Goal: Information Seeking & Learning: Learn about a topic

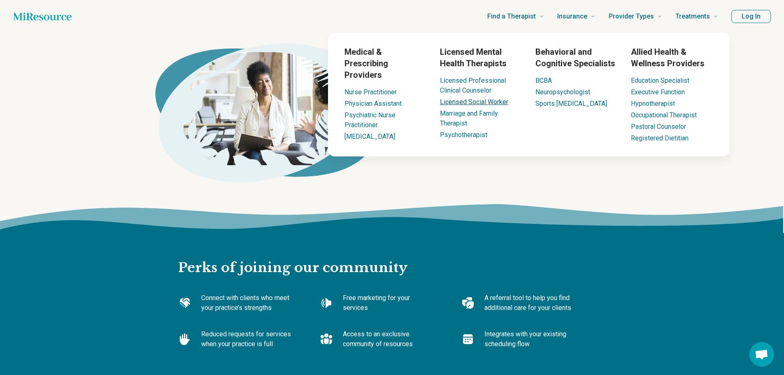
click at [467, 105] on link "Licensed Social Worker" at bounding box center [474, 102] width 68 height 8
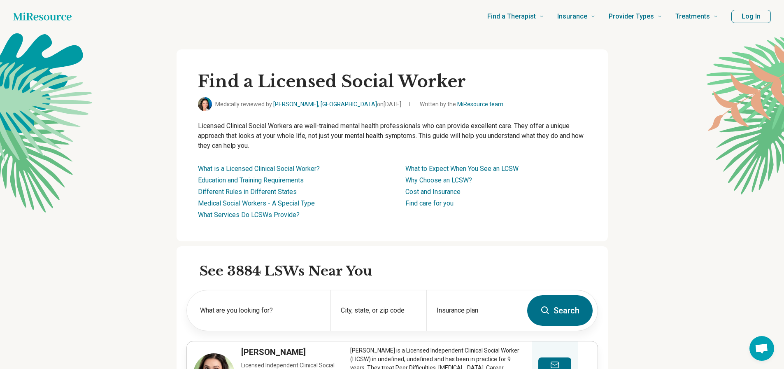
type textarea "*"
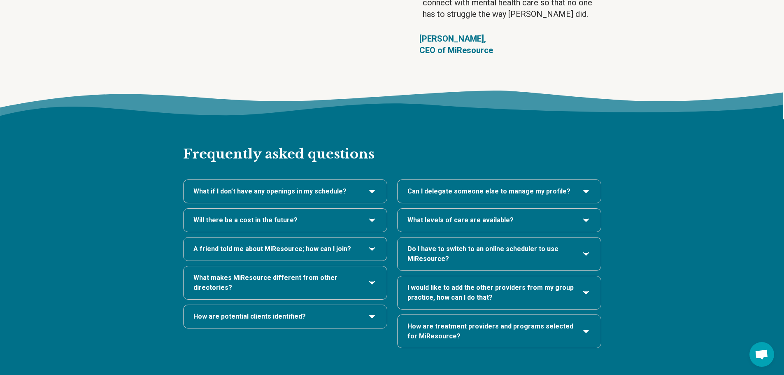
scroll to position [1687, 0]
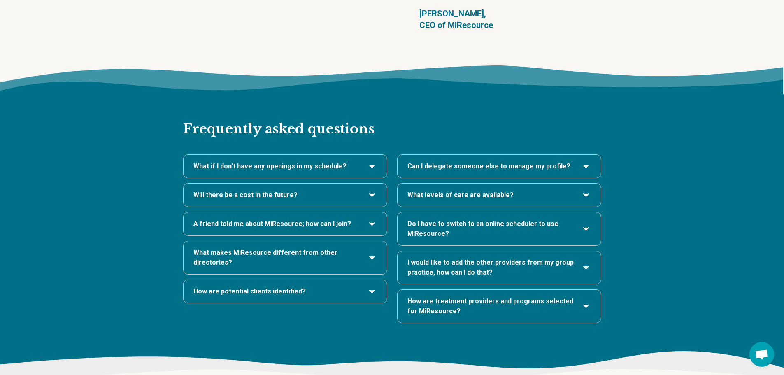
click at [354, 219] on h3 "A friend told me about MiResource; how can I join?" at bounding box center [285, 224] width 184 height 10
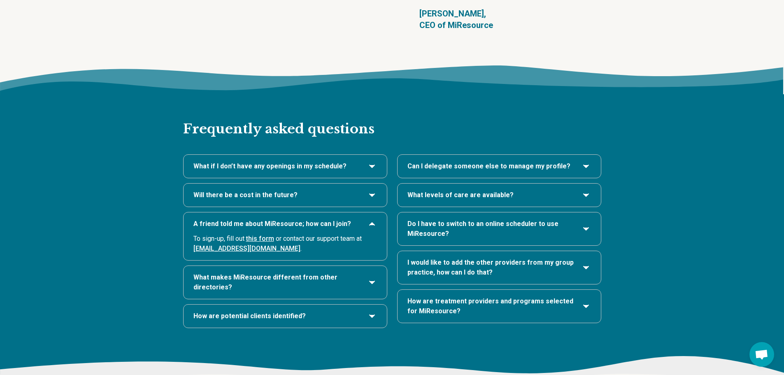
click at [333, 311] on h3 "How are potential clients identified?" at bounding box center [285, 316] width 184 height 10
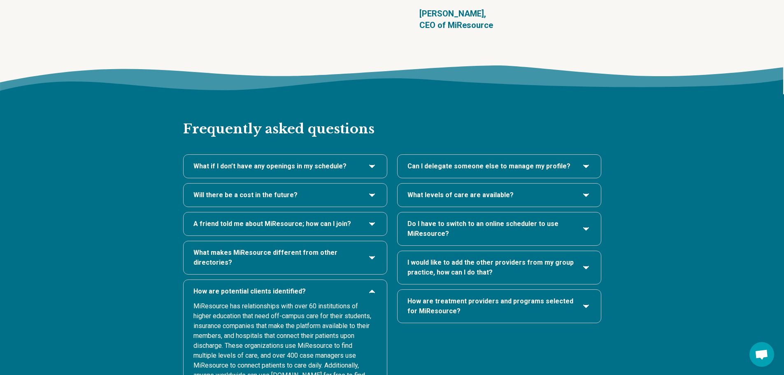
click at [514, 161] on span "Can I delegate someone else to manage my profile?" at bounding box center [488, 166] width 163 height 10
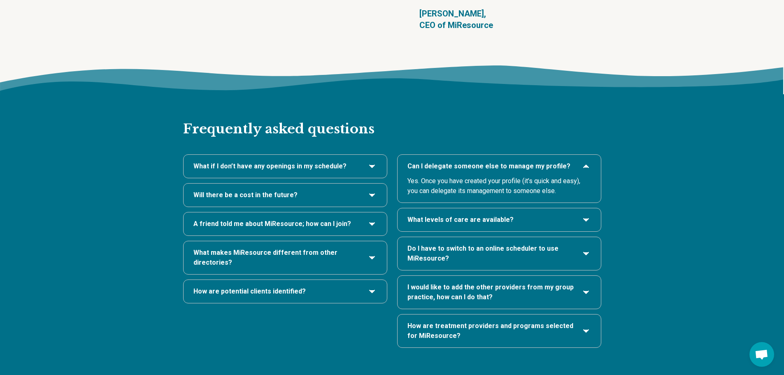
click at [536, 215] on h3 "What levels of care are available?" at bounding box center [499, 220] width 184 height 10
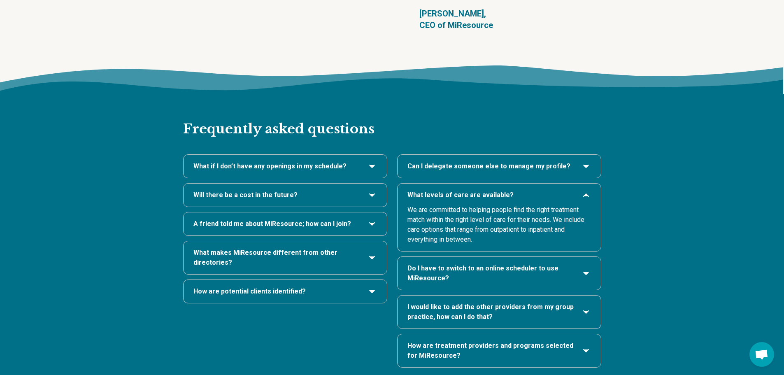
click at [522, 263] on span "Do I have to switch to an online scheduler to use MiResource?" at bounding box center [490, 273] width 167 height 20
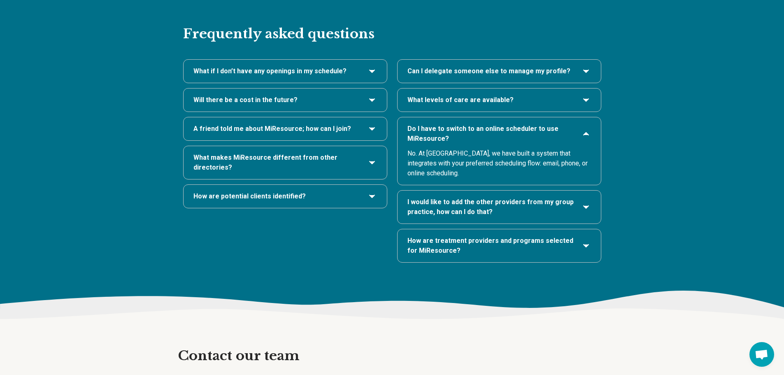
scroll to position [1893, 0]
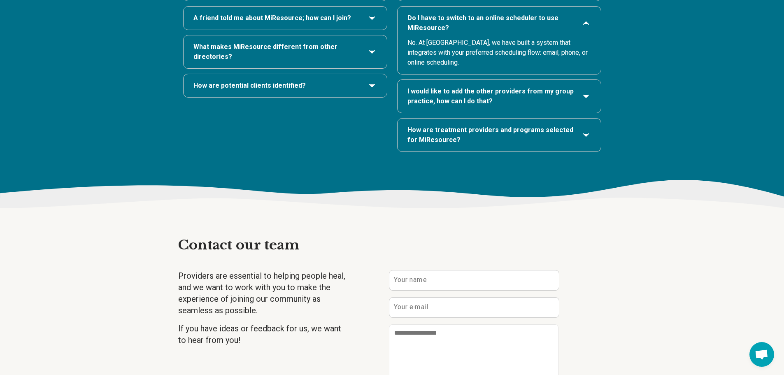
click at [488, 125] on span "How are treatment providers and programs selected for MiResource?" at bounding box center [490, 135] width 167 height 20
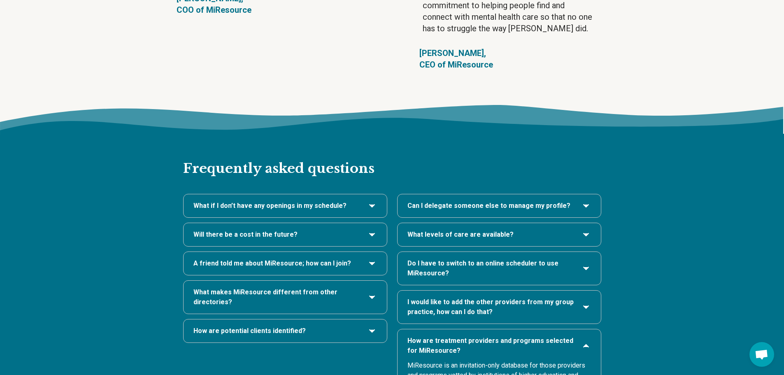
scroll to position [1646, 0]
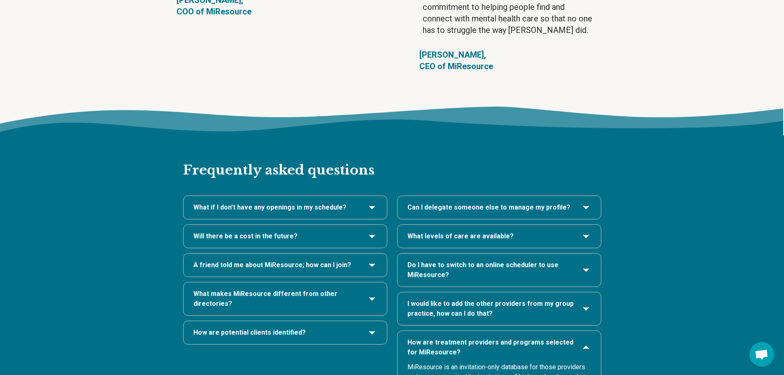
click at [304, 260] on span "A friend told me about MiResource; how can I join?" at bounding box center [272, 265] width 158 height 10
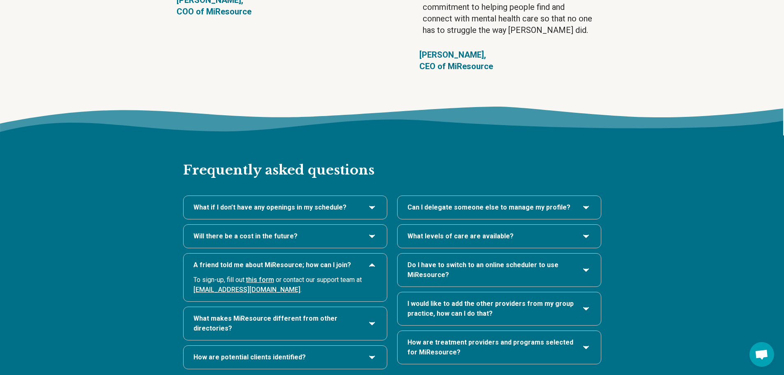
scroll to position [1687, 0]
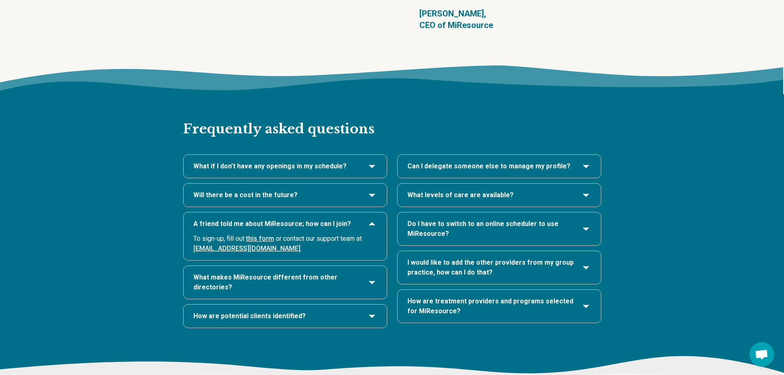
click at [334, 272] on span "What makes MiResource different from other directories?" at bounding box center [276, 282] width 167 height 20
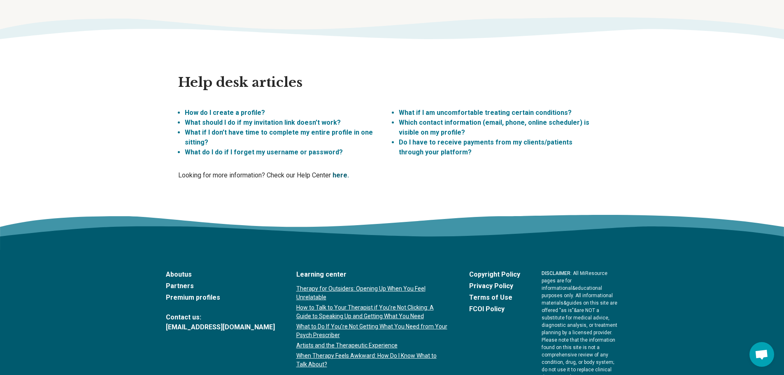
scroll to position [2387, 0]
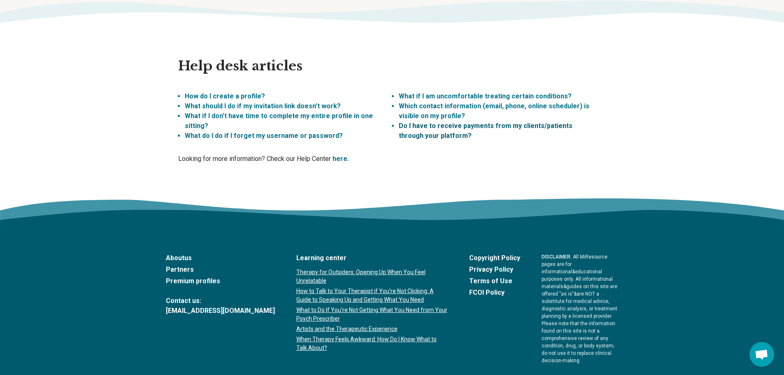
click at [431, 122] on link "Do I have to receive payments from my clients/patients through your platform?" at bounding box center [486, 131] width 174 height 18
